Goal: Book appointment/travel/reservation

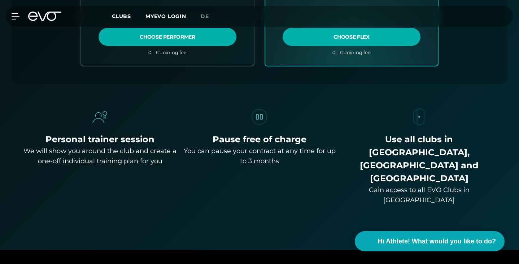
scroll to position [325, 0]
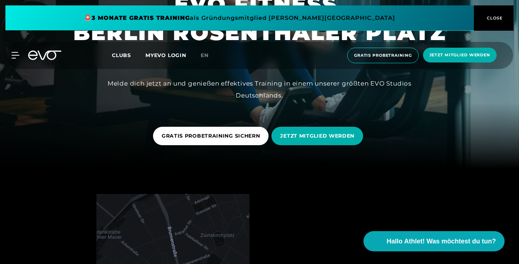
scroll to position [108, 0]
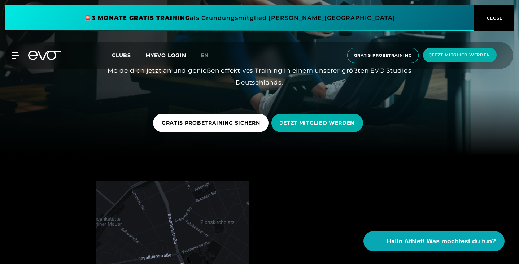
click at [496, 14] on button "CLOSE" at bounding box center [494, 17] width 40 height 25
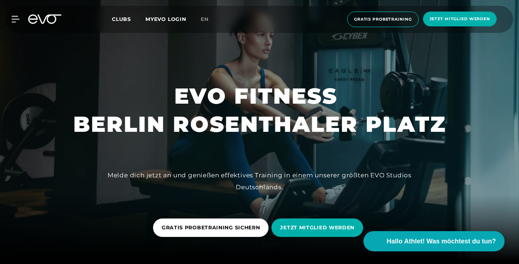
scroll to position [0, 0]
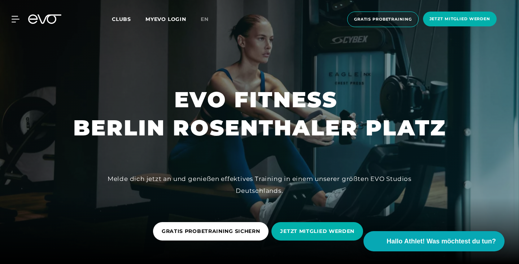
click at [209, 21] on link "en" at bounding box center [209, 19] width 17 height 8
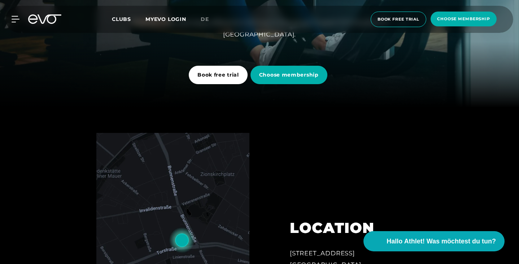
scroll to position [144, 0]
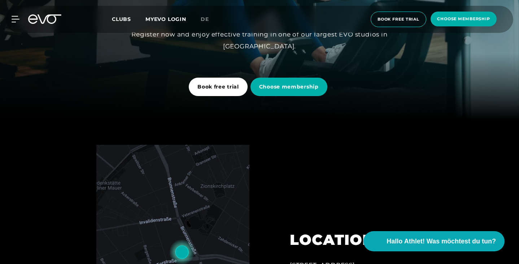
click at [211, 93] on span "Book free trial" at bounding box center [218, 87] width 59 height 18
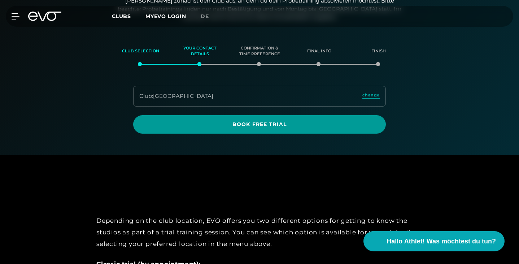
scroll to position [95, 0]
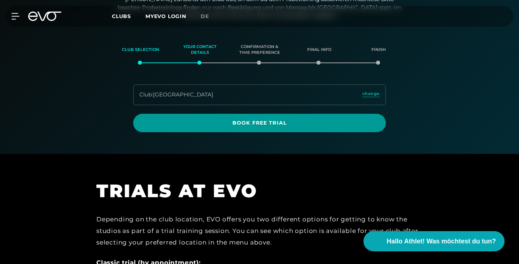
click at [206, 128] on span "Book Free Trial" at bounding box center [259, 123] width 252 height 18
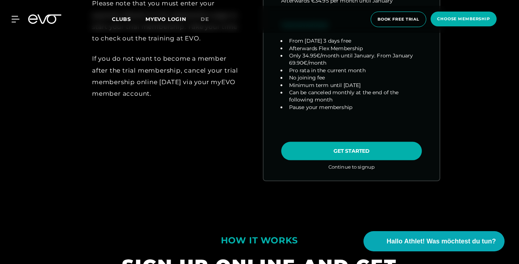
scroll to position [505, 0]
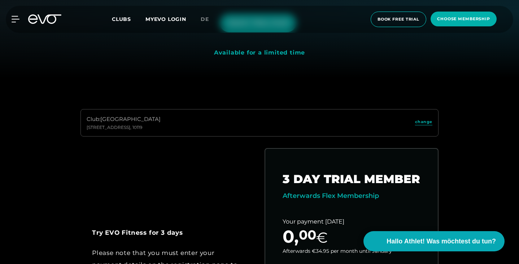
scroll to position [191, 0]
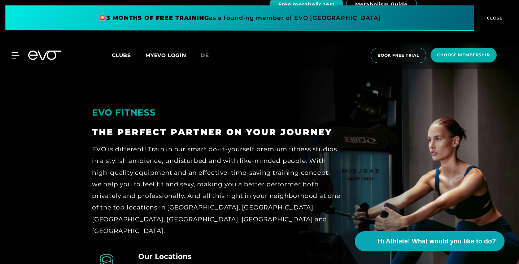
scroll to position [510, 0]
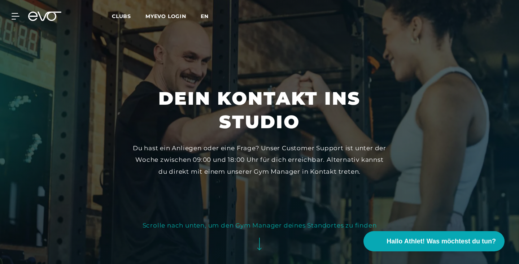
click at [204, 16] on span "en" at bounding box center [205, 16] width 8 height 6
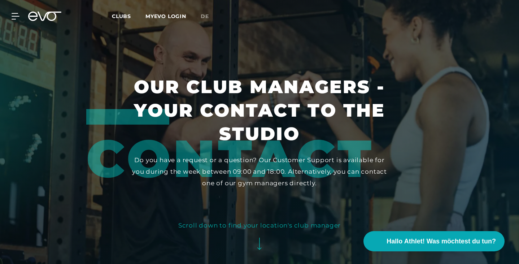
scroll to position [4, 0]
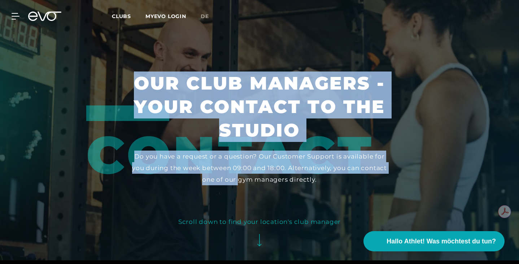
drag, startPoint x: 225, startPoint y: 82, endPoint x: 334, endPoint y: 166, distance: 137.2
click at [334, 166] on section "Contact Our club managers - your contact to the studio Do you have a request or…" at bounding box center [259, 128] width 519 height 264
click at [334, 166] on div "Do you have a request or a question? Our Customer Support is available for you …" at bounding box center [259, 167] width 257 height 35
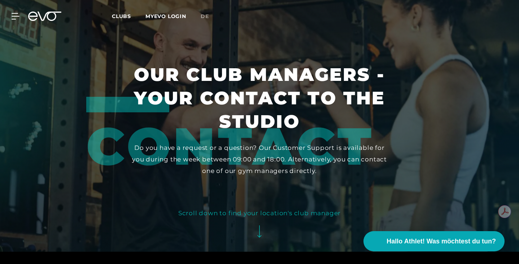
scroll to position [13, 0]
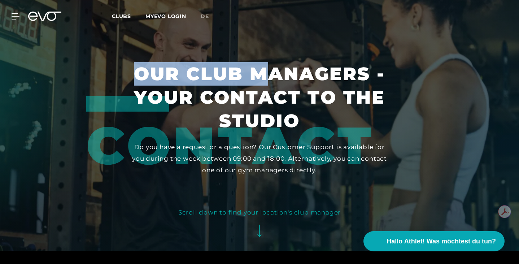
drag, startPoint x: 233, startPoint y: 88, endPoint x: 338, endPoint y: 167, distance: 131.6
click at [338, 167] on div "Contact Our club managers - your contact to the studio Do you have a request or…" at bounding box center [259, 119] width 346 height 114
click at [338, 167] on div "Contact" at bounding box center [242, 133] width 312 height 75
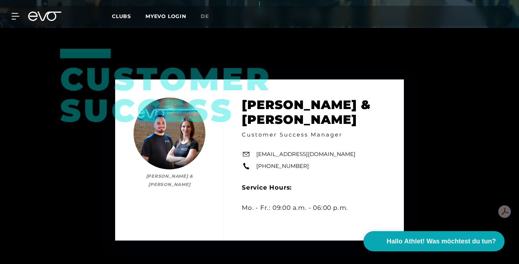
scroll to position [5, 0]
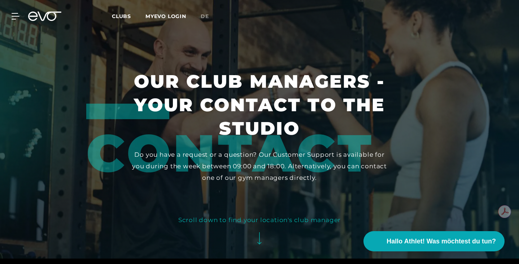
click at [243, 94] on h1 "Our club managers - your contact to the studio" at bounding box center [259, 105] width 257 height 70
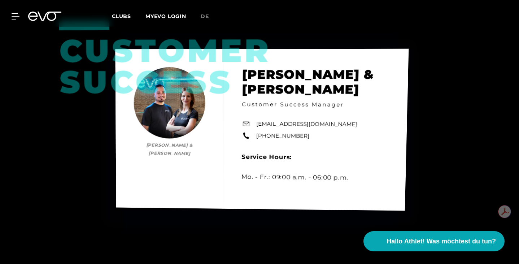
scroll to position [294, 0]
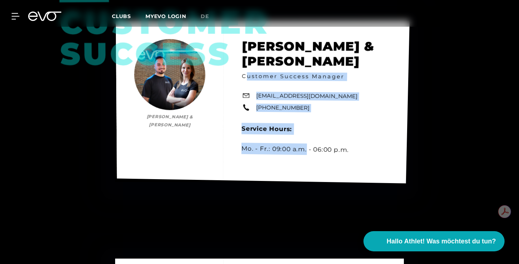
drag, startPoint x: 266, startPoint y: 101, endPoint x: 306, endPoint y: 158, distance: 69.8
click at [306, 158] on div "Customer Success Bianca Schubert & Yunus Demir Bianca Schubert & Yunus Demir Cu…" at bounding box center [263, 101] width 294 height 163
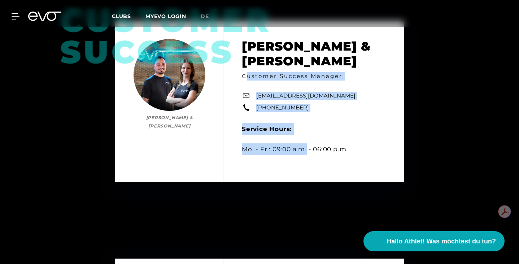
click at [301, 153] on div at bounding box center [301, 153] width 0 height 0
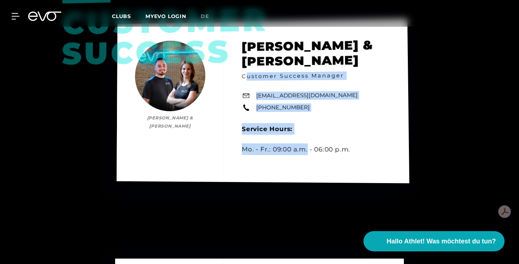
click at [315, 123] on div "Customer Success Bianca Schubert & Yunus Demir Bianca Schubert & Yunus Demir Cu…" at bounding box center [262, 101] width 292 height 164
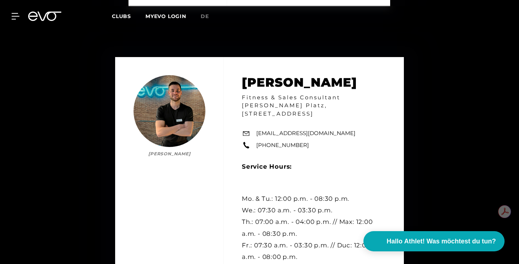
scroll to position [2167, 0]
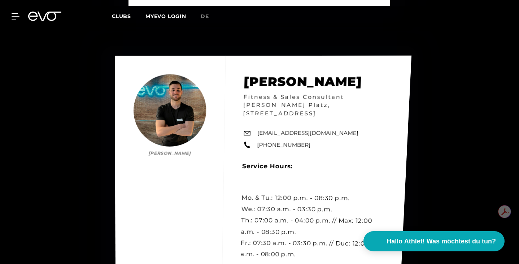
click at [276, 102] on div "Nicolas Köhler Nicolas Köhler Fitness & Sales Consultant EVO Rosenthaler Platz,…" at bounding box center [263, 185] width 296 height 258
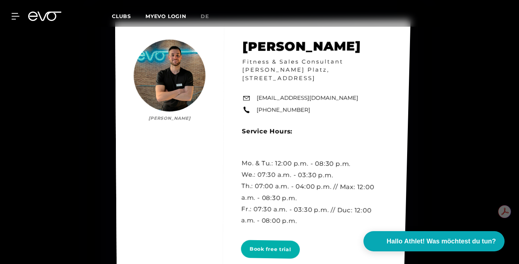
scroll to position [2202, 0]
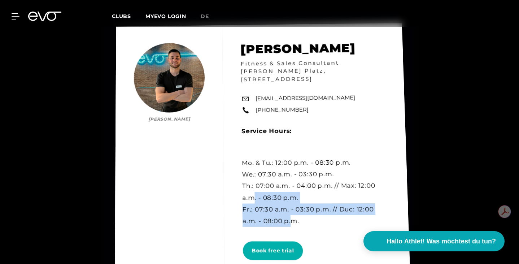
drag, startPoint x: 253, startPoint y: 198, endPoint x: 277, endPoint y: 226, distance: 36.3
click at [277, 226] on div "Nicolas Köhler Nicolas Köhler Fitness & Sales Consultant EVO Rosenthaler Platz,…" at bounding box center [262, 153] width 295 height 261
click at [277, 226] on div "Nicolas Köhler Nicolas Köhler Fitness & Sales Consultant EVO Rosenthaler Platz,…" at bounding box center [263, 153] width 296 height 261
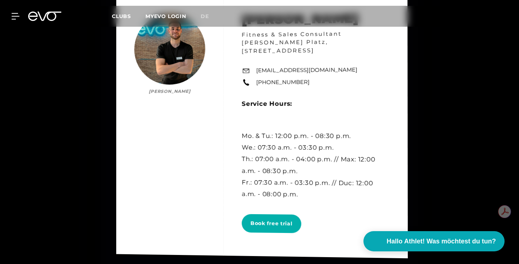
scroll to position [2282, 0]
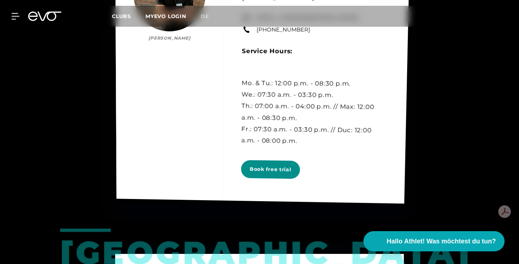
click at [274, 173] on span "Book free trial" at bounding box center [270, 169] width 41 height 8
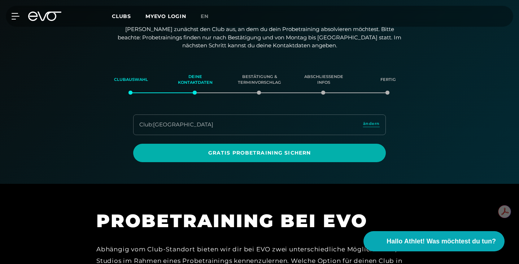
scroll to position [124, 0]
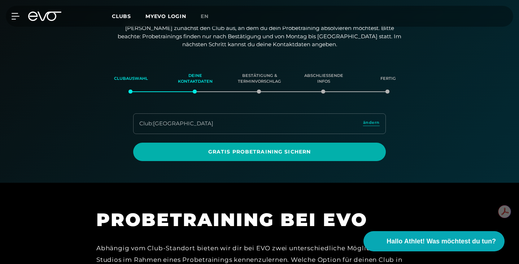
click at [204, 21] on div "MyEVO Login Über EVO Mitgliedschaften Probetraining TAGESPASS EVO Studios Düsse…" at bounding box center [259, 16] width 516 height 21
click at [203, 16] on span "en" at bounding box center [205, 16] width 8 height 6
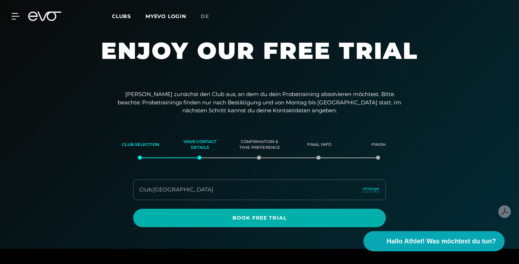
scroll to position [67, 0]
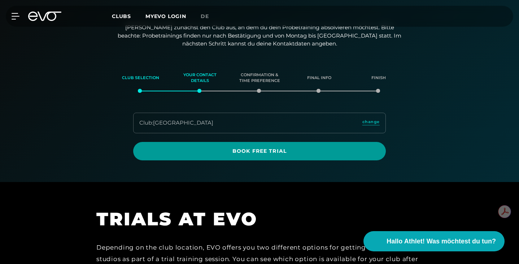
click at [256, 154] on span "Book Free Trial" at bounding box center [259, 151] width 235 height 8
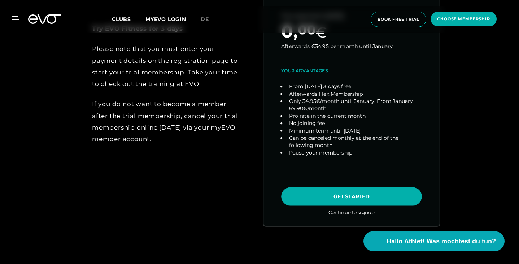
scroll to position [475, 0]
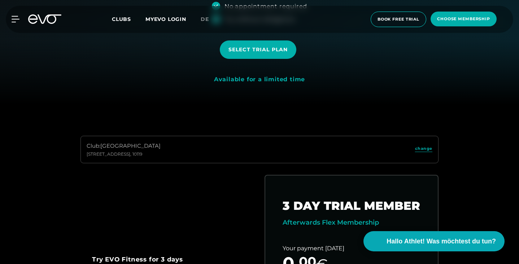
scroll to position [0, 0]
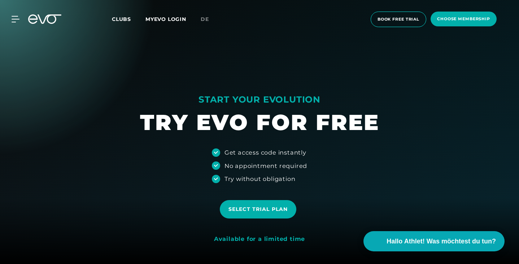
click at [173, 18] on link "MYEVO LOGIN" at bounding box center [165, 19] width 41 height 6
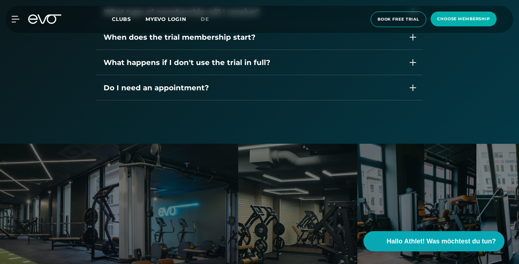
scroll to position [1256, 0]
